Goal: Use online tool/utility

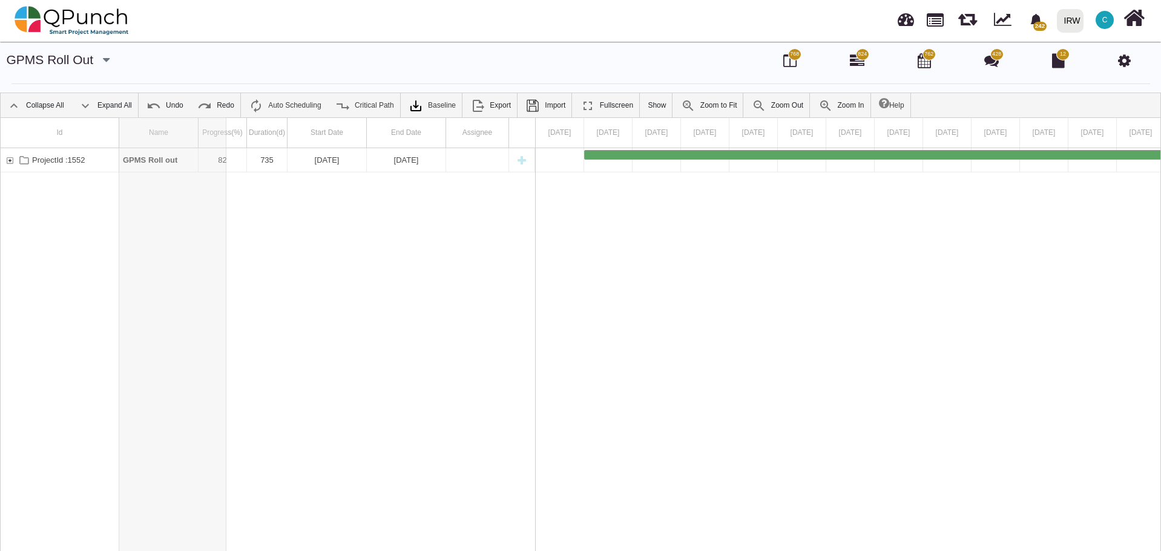
drag, startPoint x: 196, startPoint y: 131, endPoint x: 228, endPoint y: 136, distance: 32.3
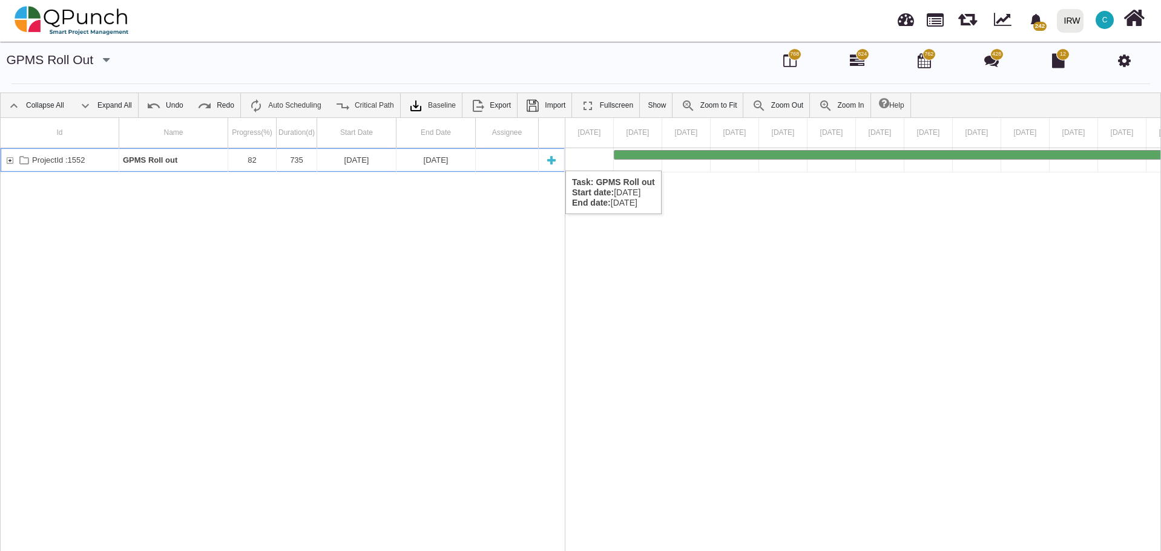
click at [10, 159] on div "ProjectId :1552" at bounding box center [9, 160] width 11 height 24
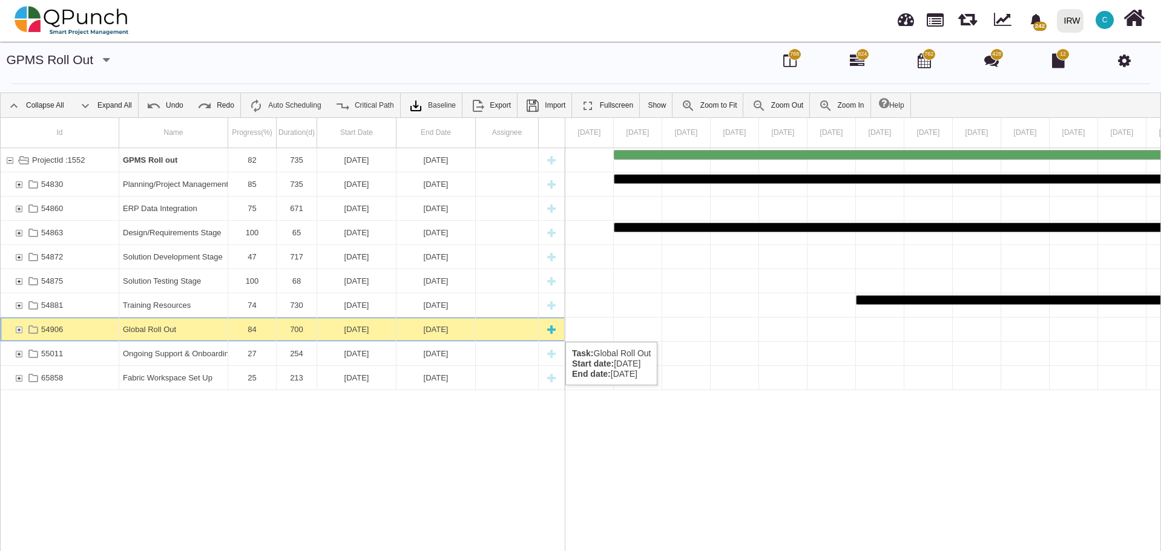
click at [18, 329] on div "54906" at bounding box center [18, 330] width 11 height 24
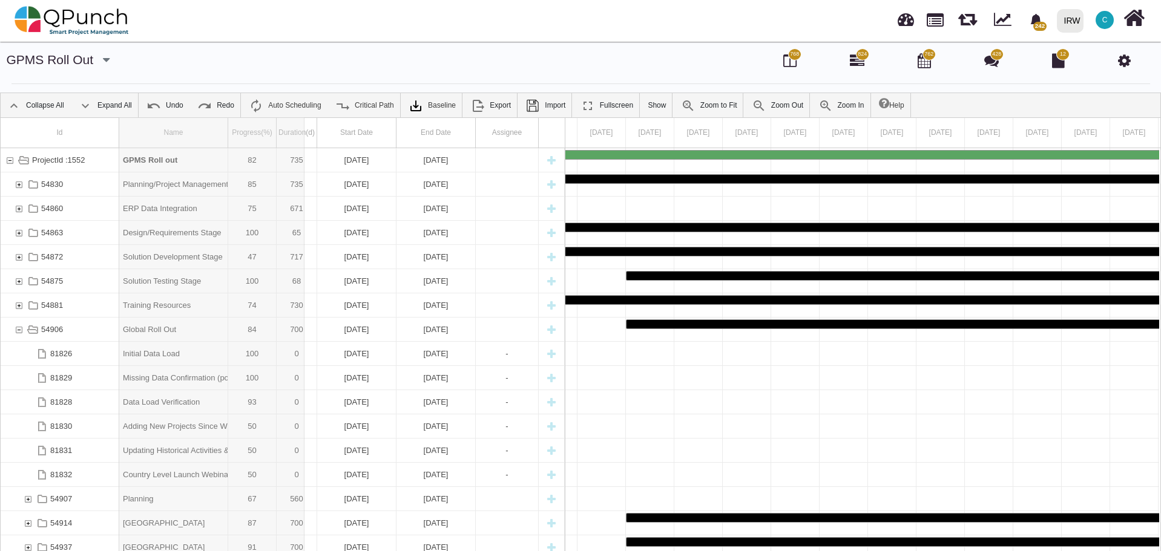
drag, startPoint x: 228, startPoint y: 131, endPoint x: 304, endPoint y: 131, distance: 76.2
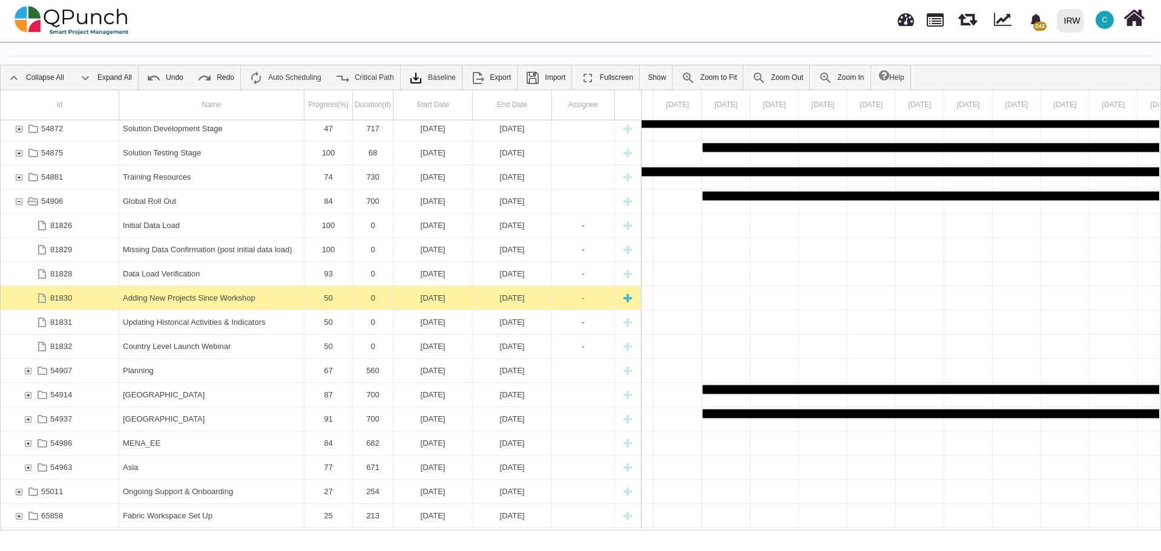
scroll to position [39, 0]
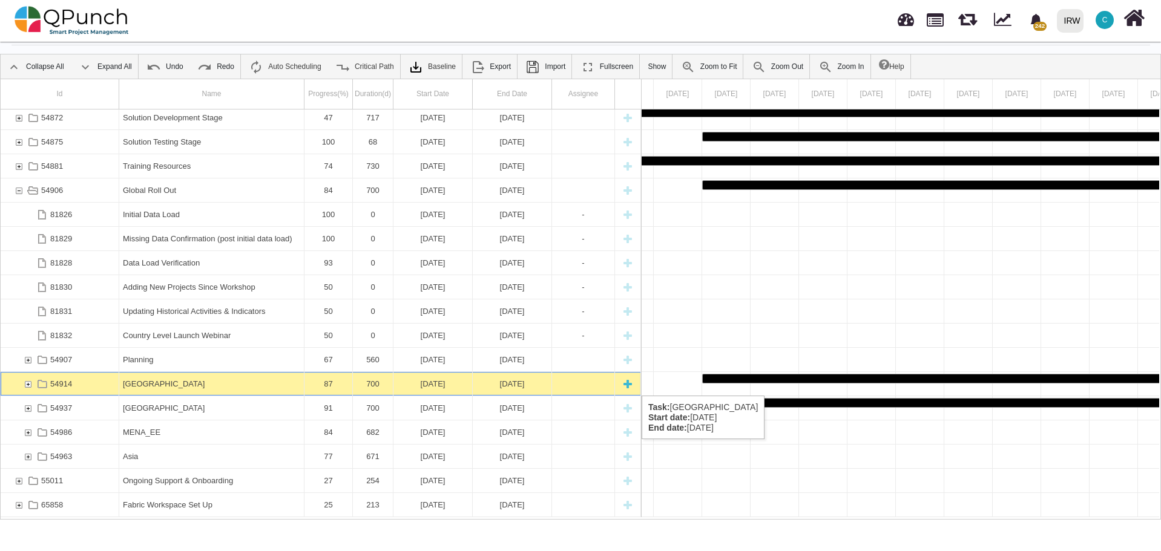
click at [27, 384] on div "54914" at bounding box center [27, 384] width 11 height 24
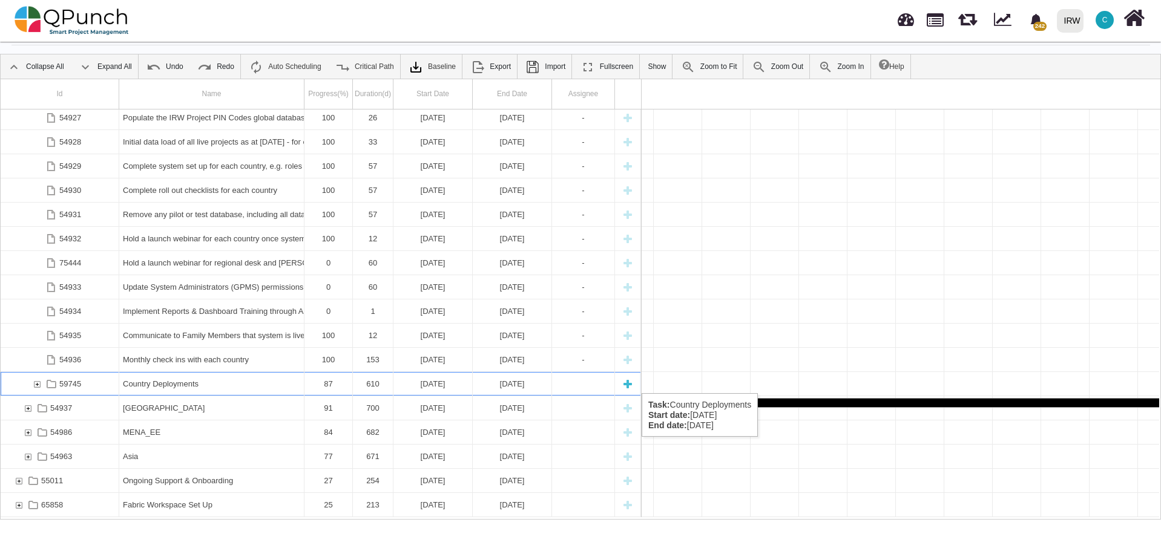
scroll to position [0, 6039]
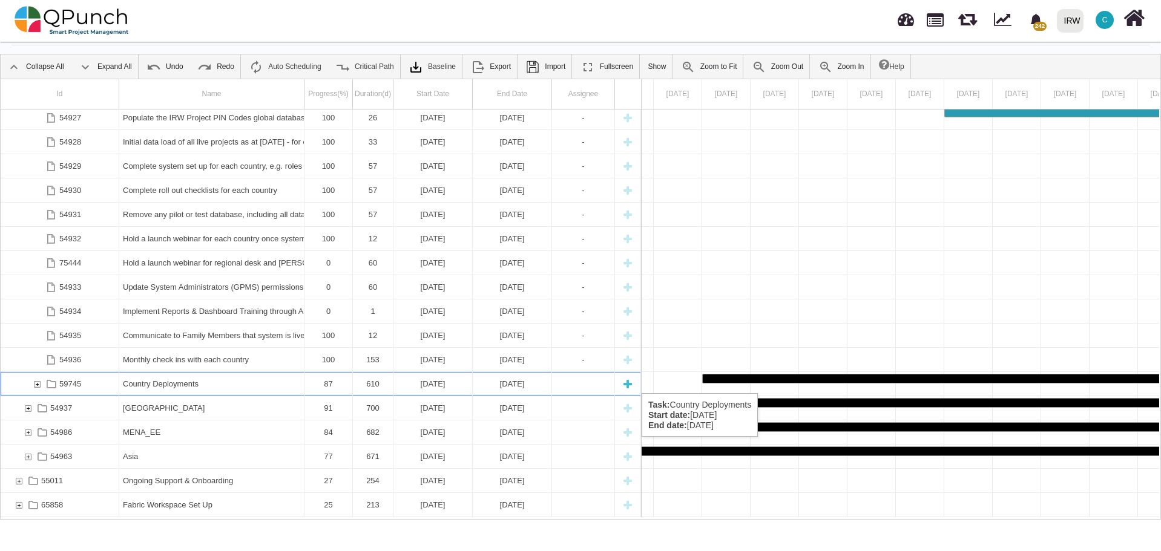
click at [39, 381] on div "59745" at bounding box center [36, 384] width 11 height 24
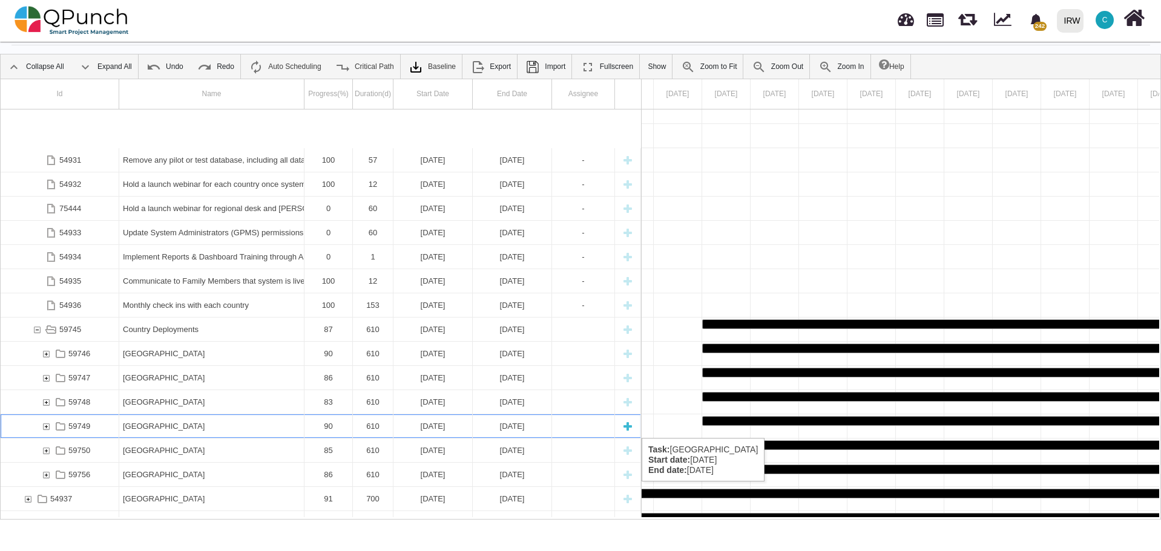
scroll to position [790, 0]
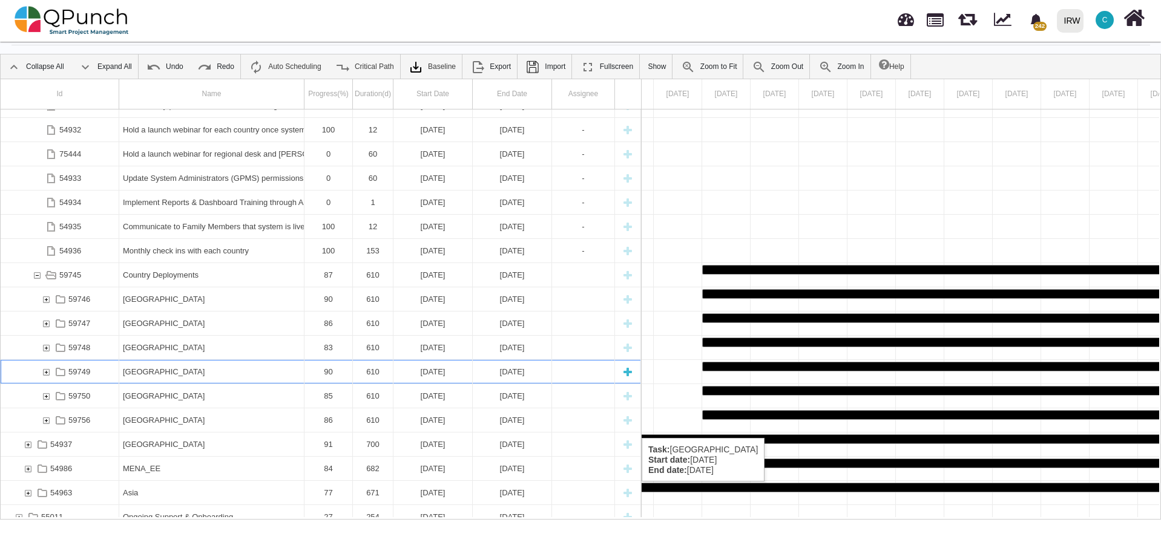
click at [46, 426] on div "54931 Remove any pilot or test database, including all data and users etc 100 5…" at bounding box center [321, 314] width 640 height 408
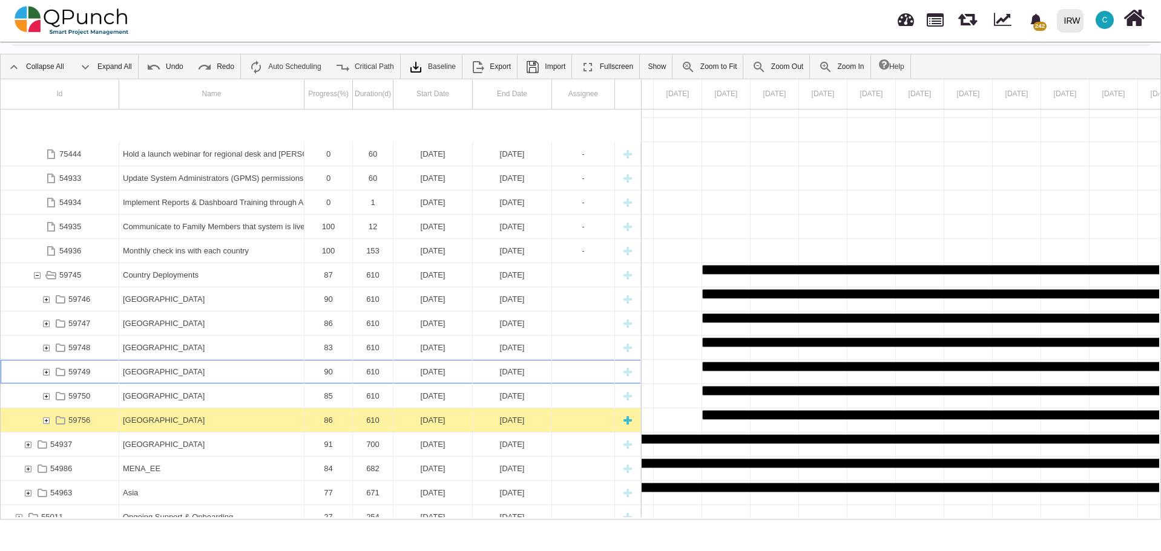
scroll to position [827, 0]
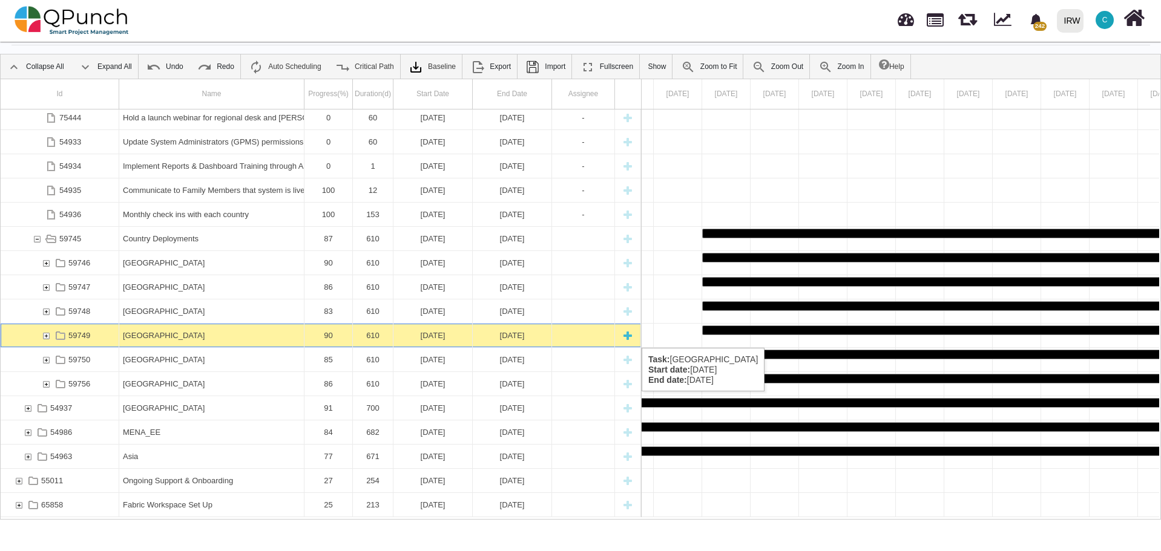
click at [45, 336] on div "59749" at bounding box center [46, 336] width 11 height 24
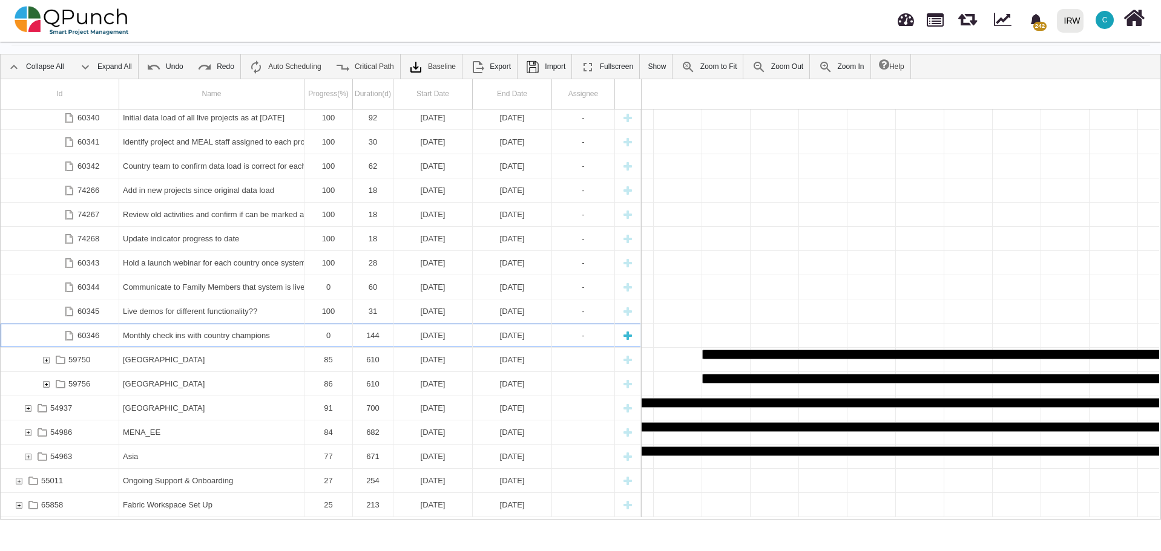
click at [207, 333] on div "Monthly check ins with country champions" at bounding box center [211, 336] width 177 height 24
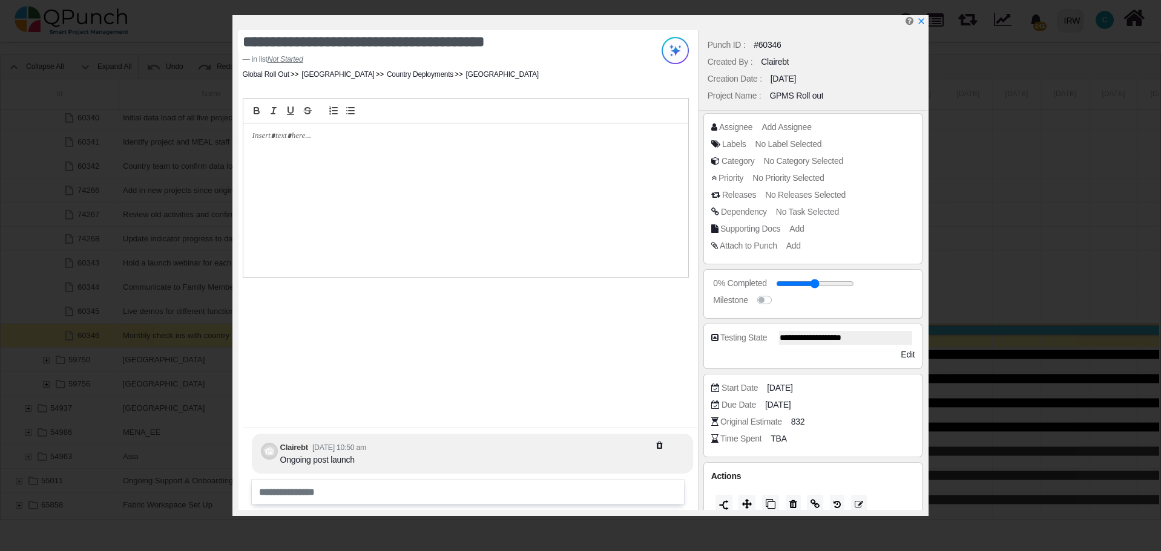
click at [323, 155] on div at bounding box center [465, 200] width 445 height 154
copy p "**********"
click at [441, 358] on div "**********" at bounding box center [467, 270] width 459 height 480
click at [794, 283] on input "range" at bounding box center [821, 283] width 78 height 5
click at [806, 283] on input "range" at bounding box center [821, 283] width 78 height 5
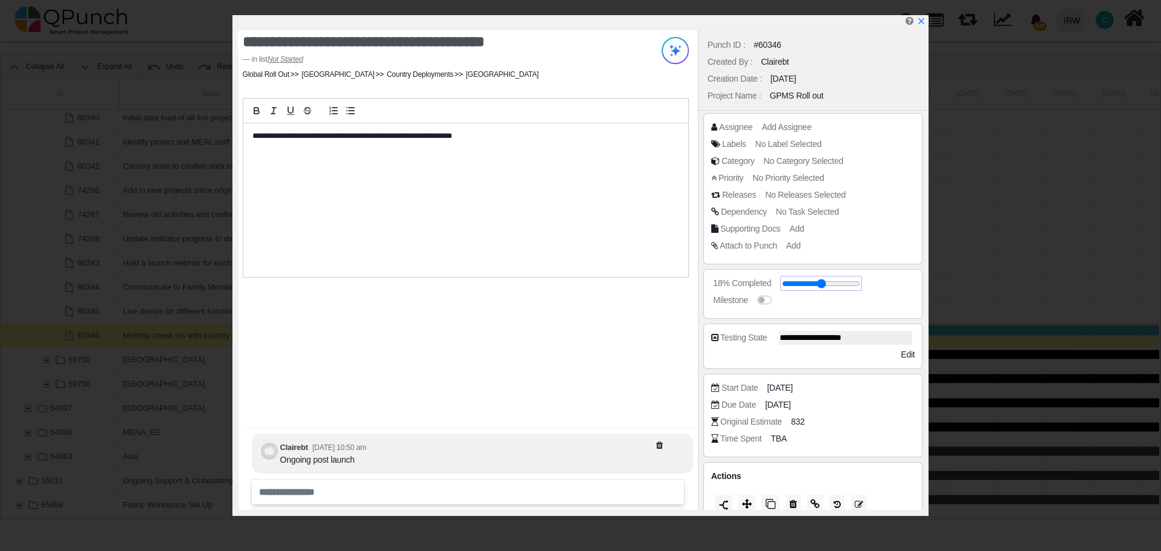
type input "**"
click at [920, 24] on icon "x" at bounding box center [920, 22] width 7 height 7
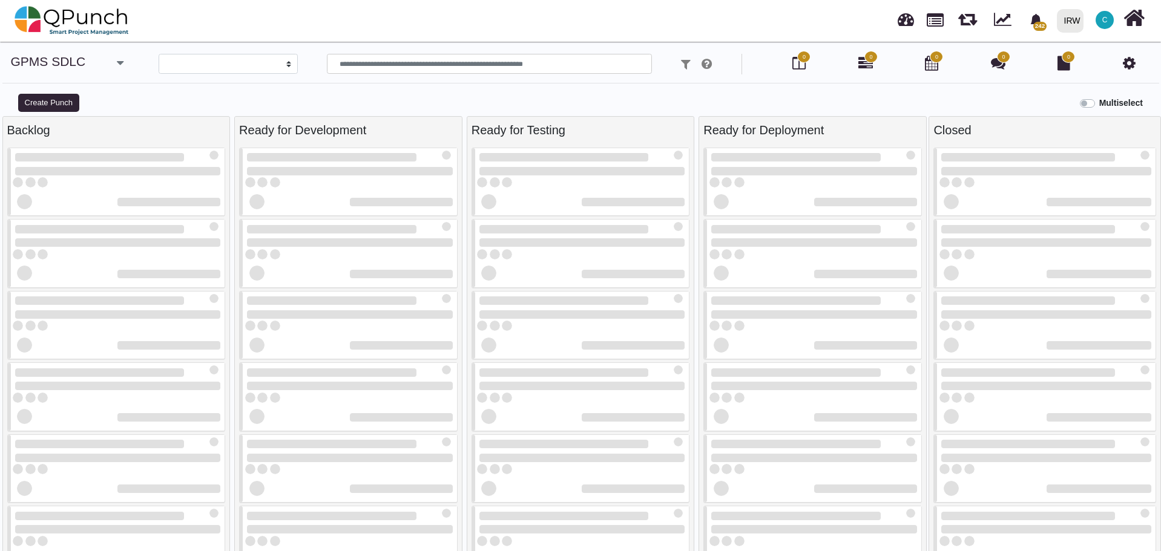
select select
